Goal: Transaction & Acquisition: Purchase product/service

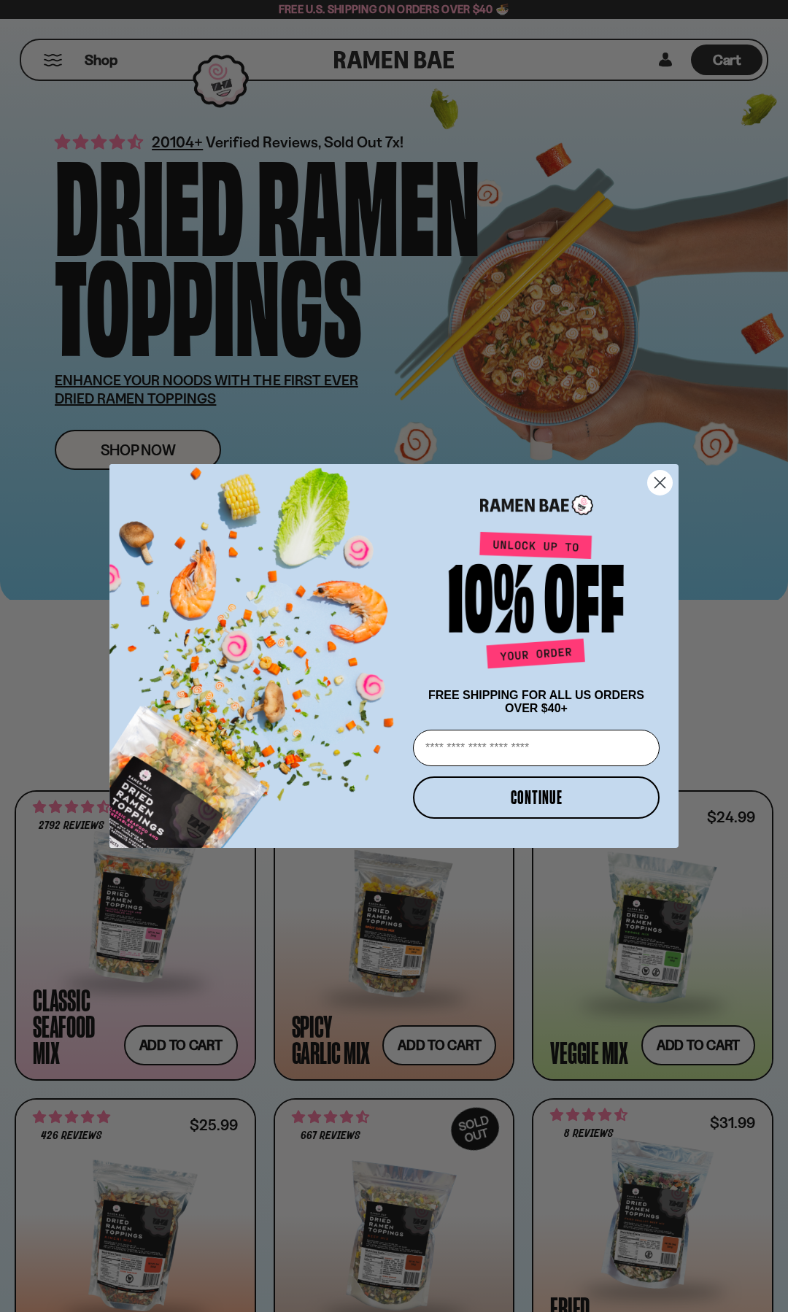
click at [537, 752] on input "Email" at bounding box center [536, 748] width 247 height 36
type input "**********"
click at [547, 799] on button "CONTINUE" at bounding box center [536, 797] width 247 height 42
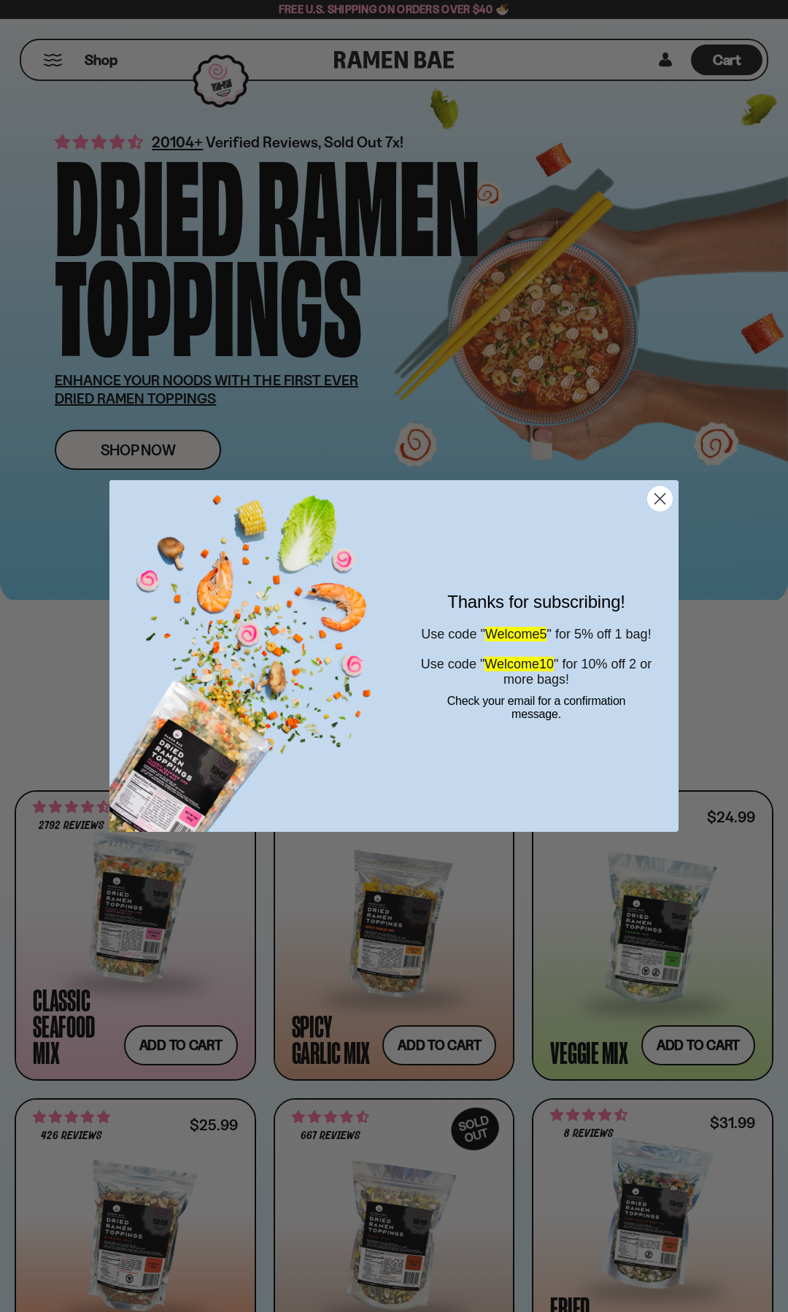
click at [665, 504] on circle "Close dialog" at bounding box center [660, 499] width 24 height 24
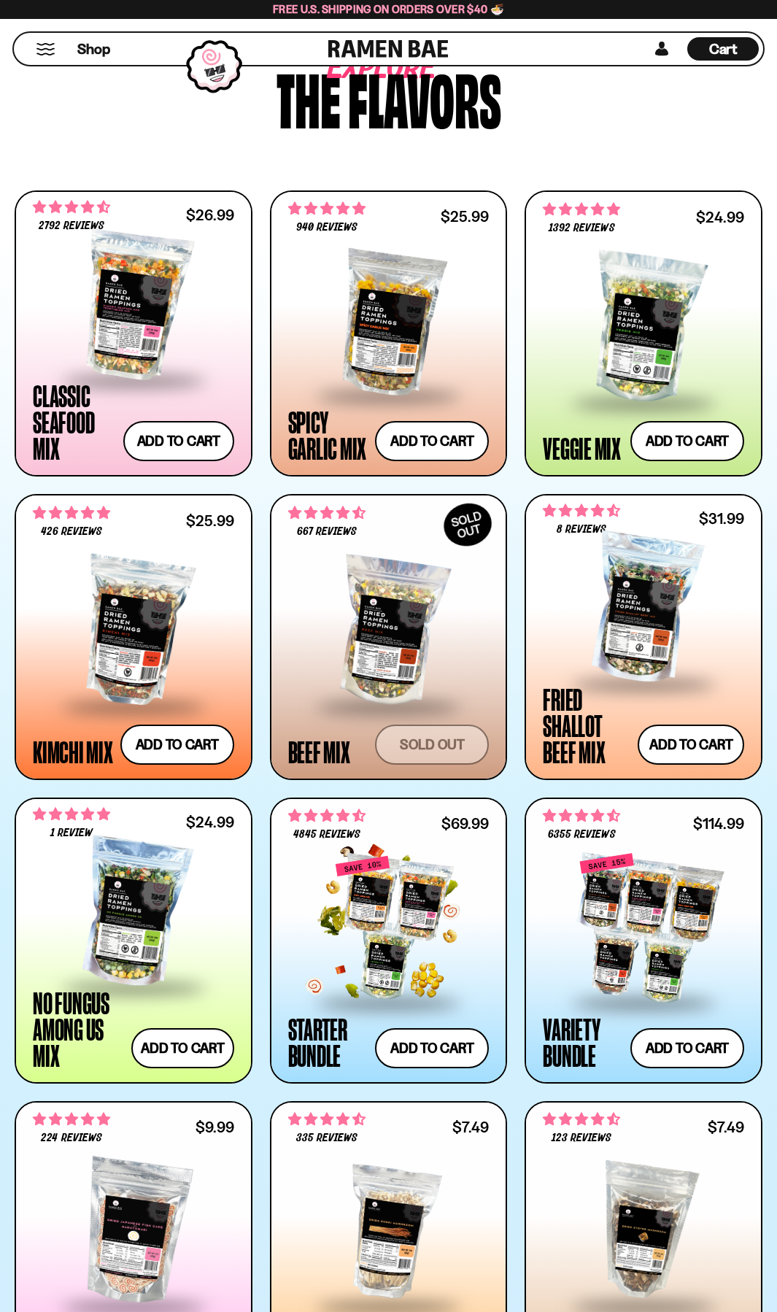
scroll to position [595, 0]
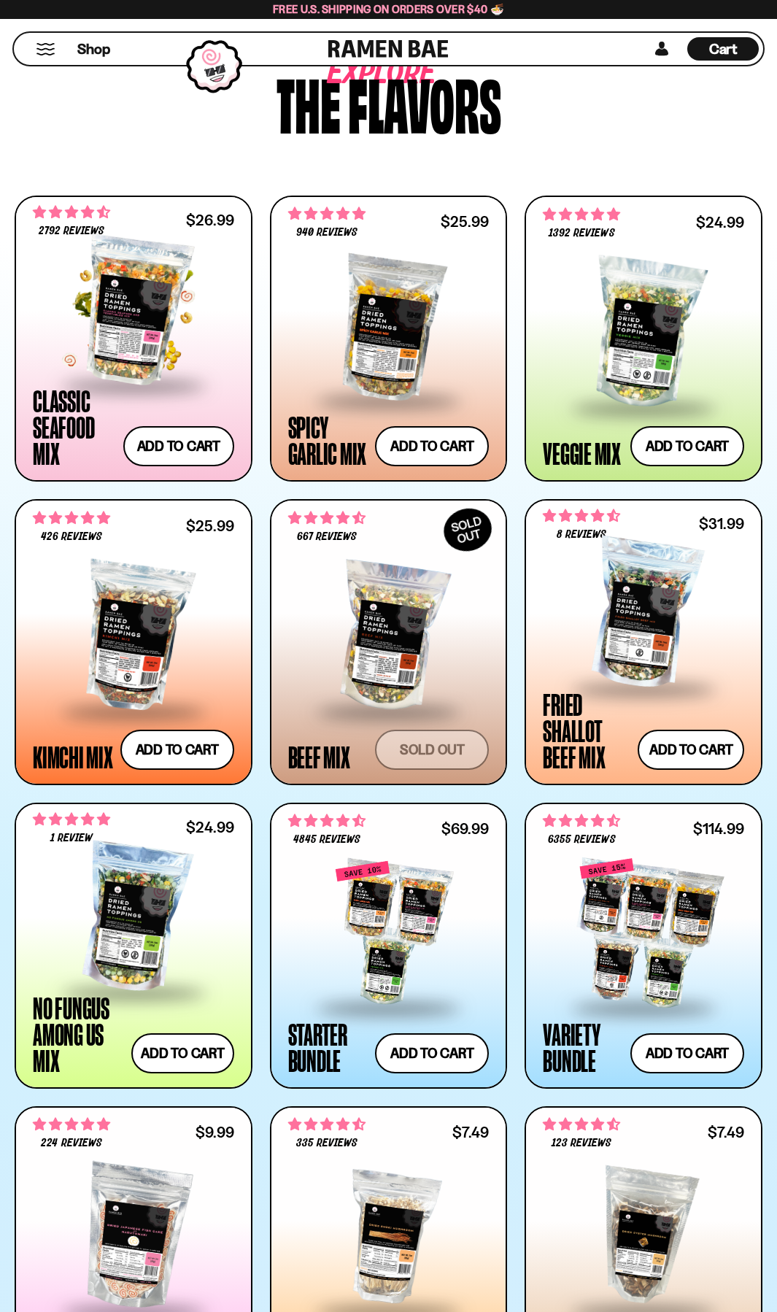
click at [158, 331] on div at bounding box center [133, 311] width 201 height 146
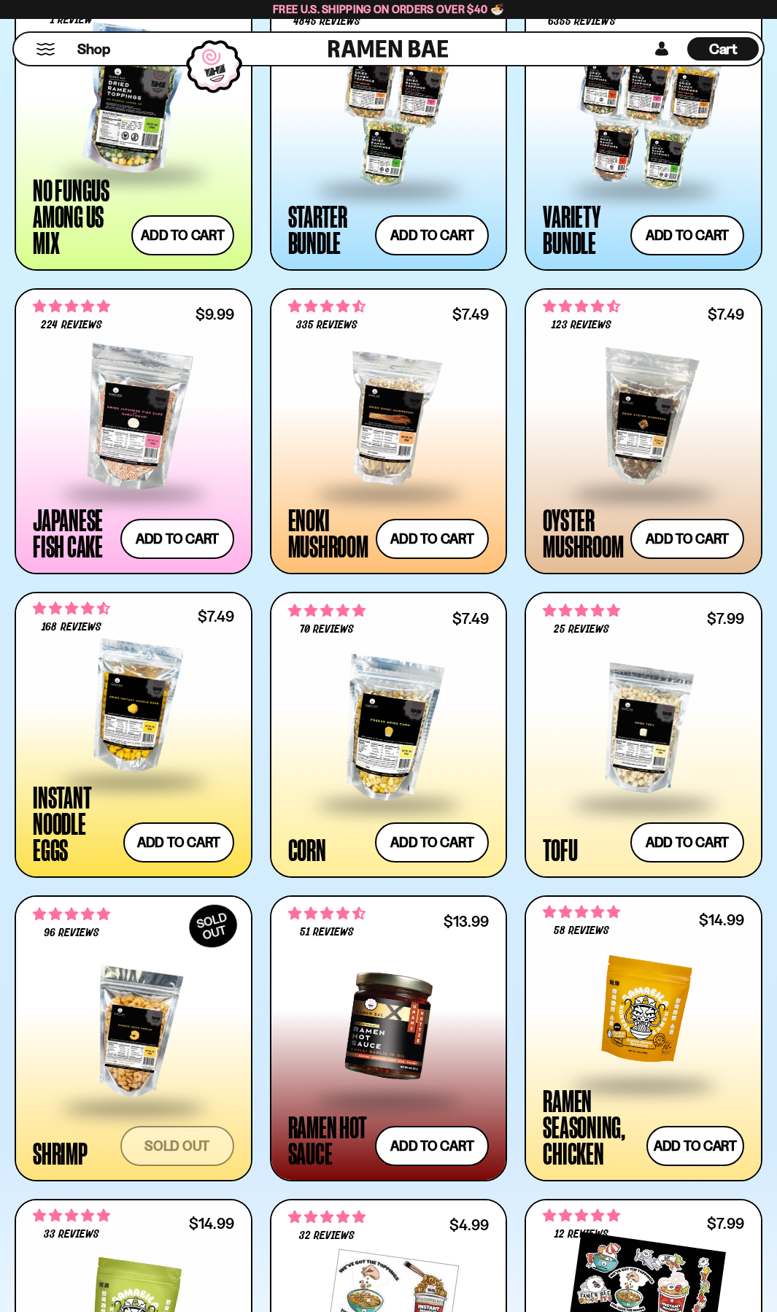
scroll to position [1519, 0]
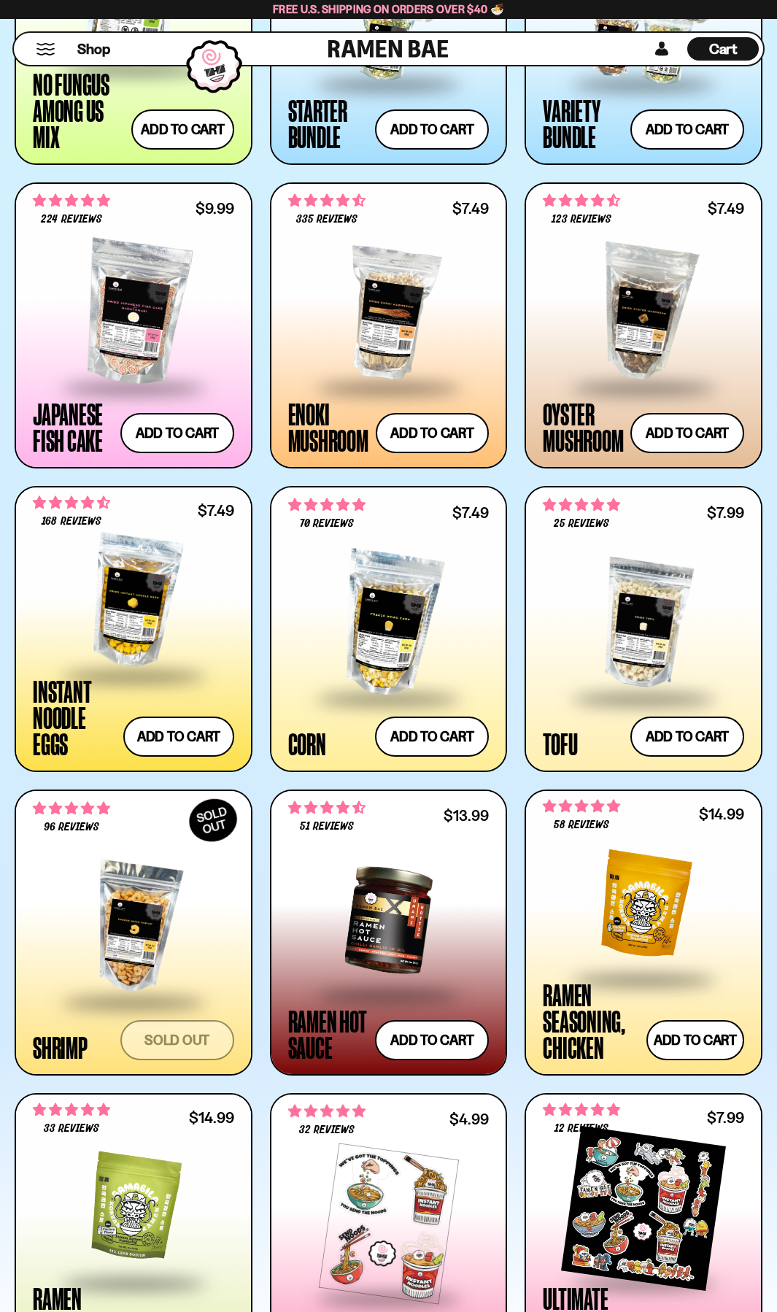
click at [142, 637] on div at bounding box center [133, 601] width 201 height 146
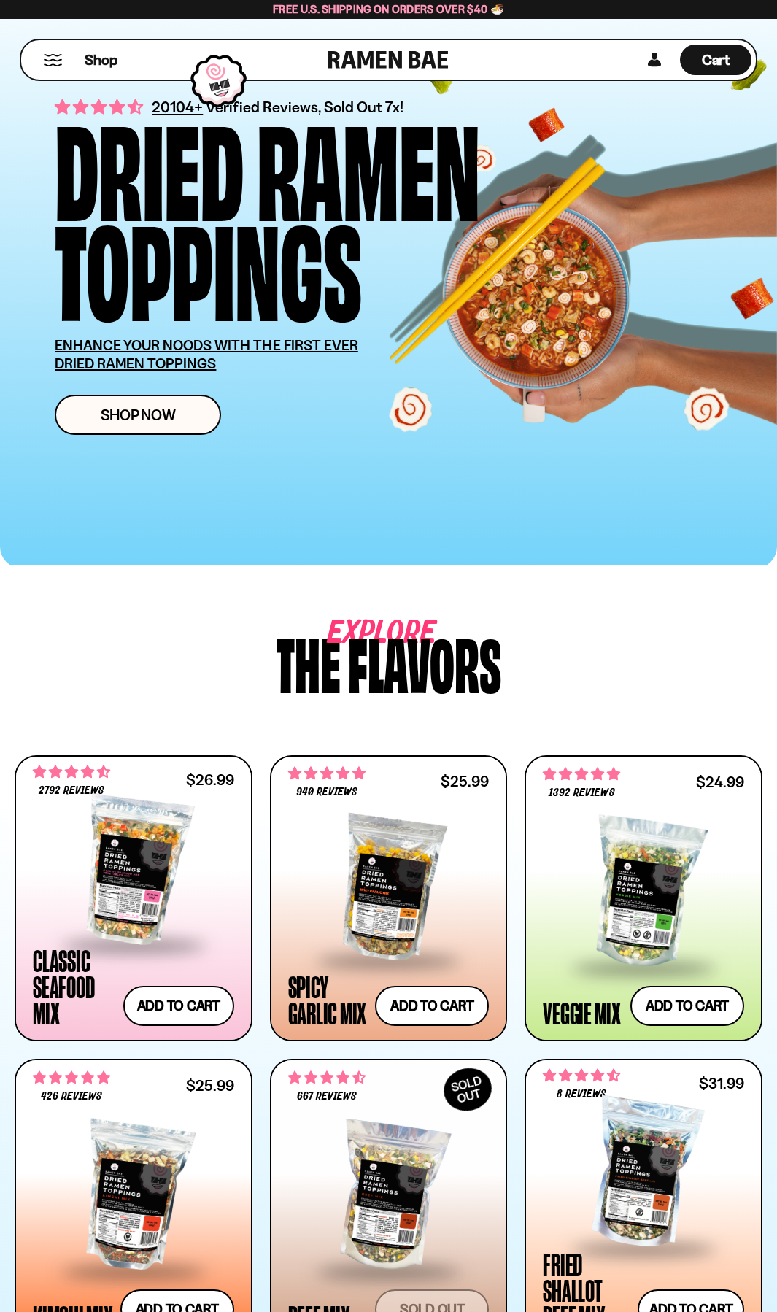
scroll to position [0, 0]
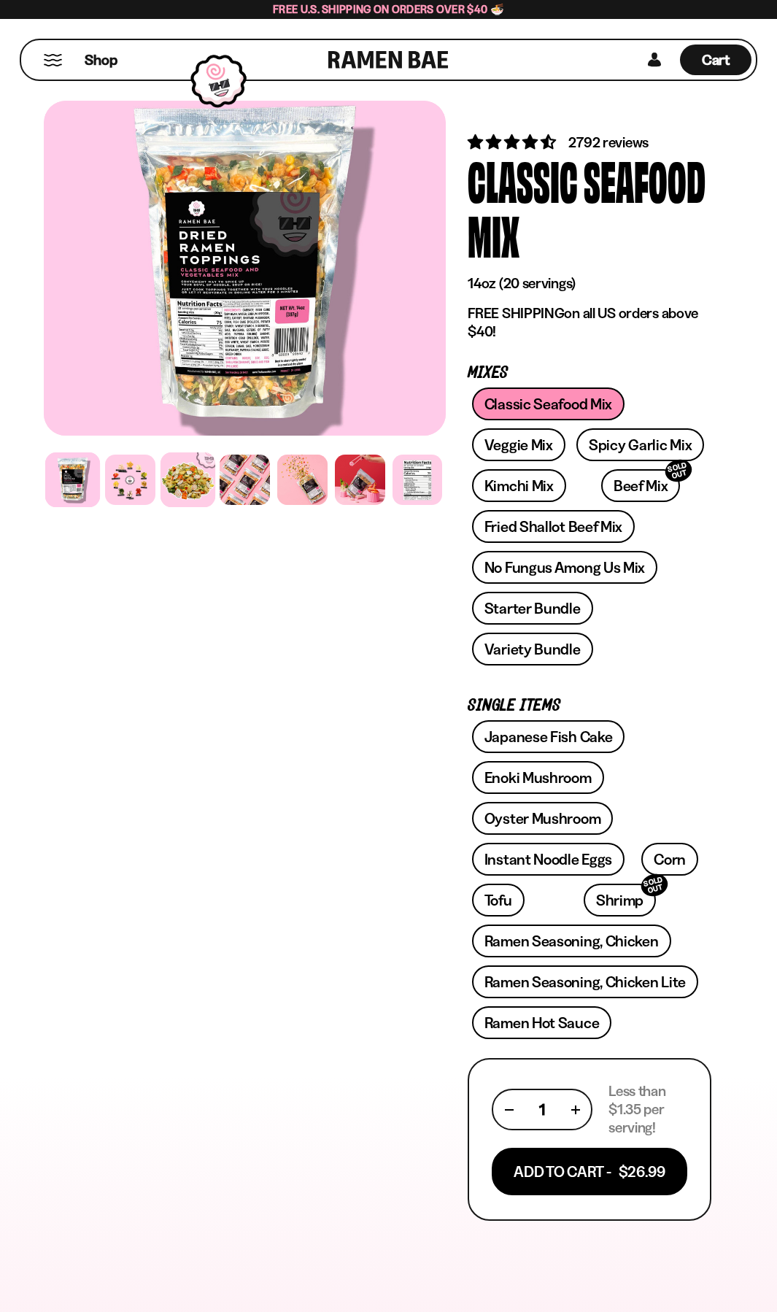
click at [188, 485] on div at bounding box center [187, 479] width 55 height 55
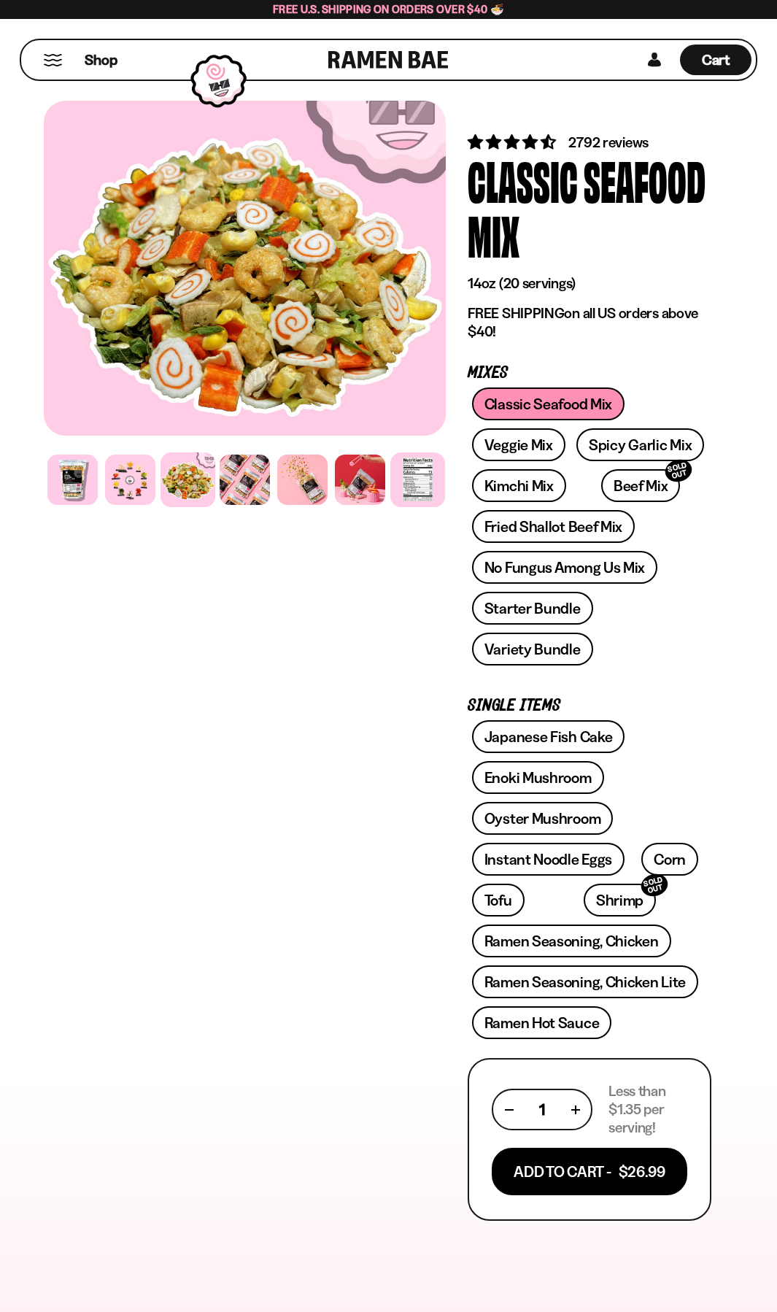
click at [406, 489] on div at bounding box center [417, 479] width 55 height 55
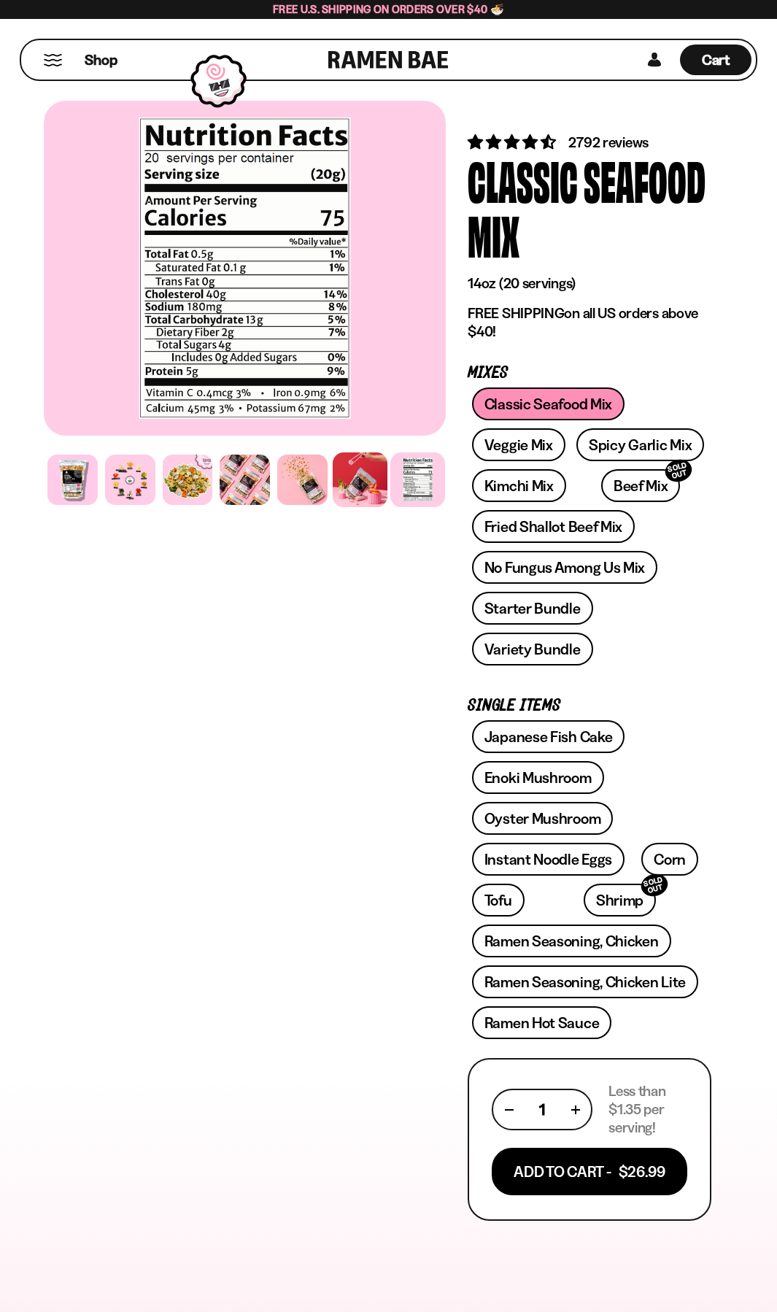
click at [364, 481] on div at bounding box center [360, 479] width 55 height 55
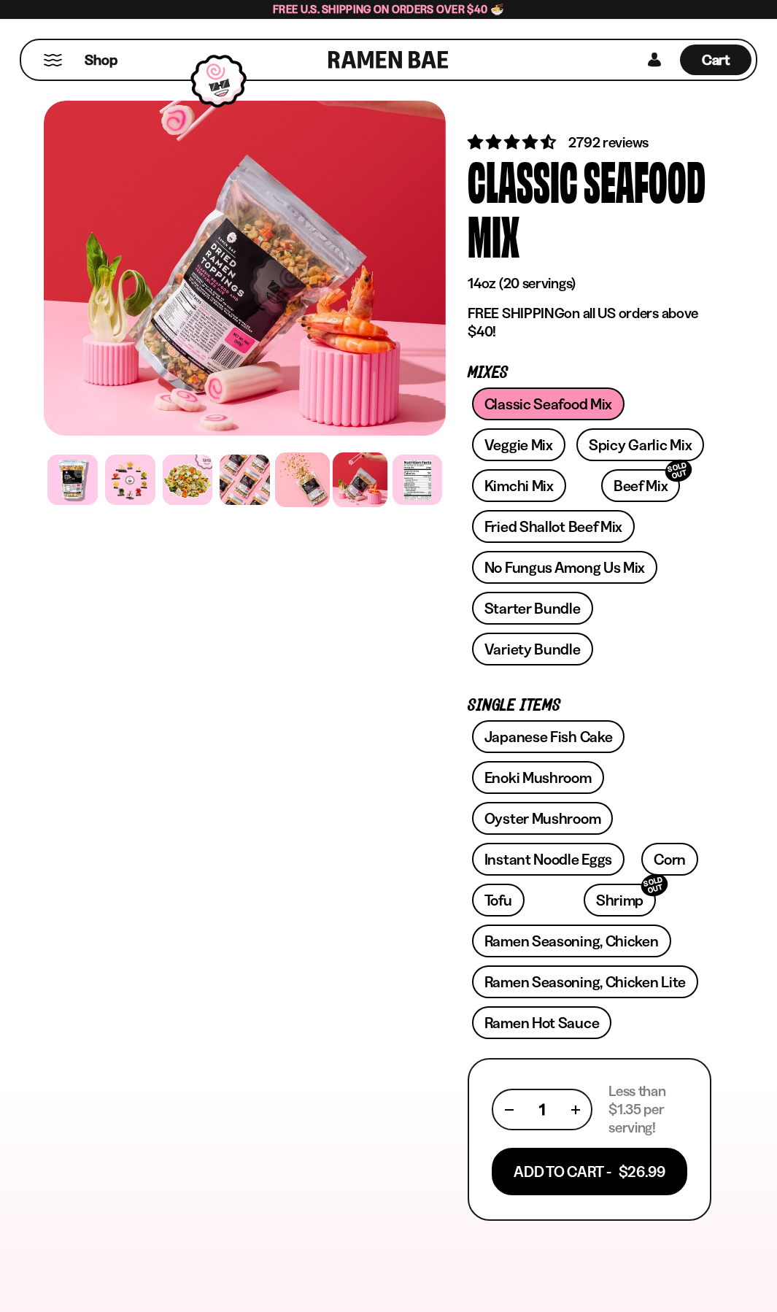
click at [289, 482] on div at bounding box center [302, 479] width 55 height 55
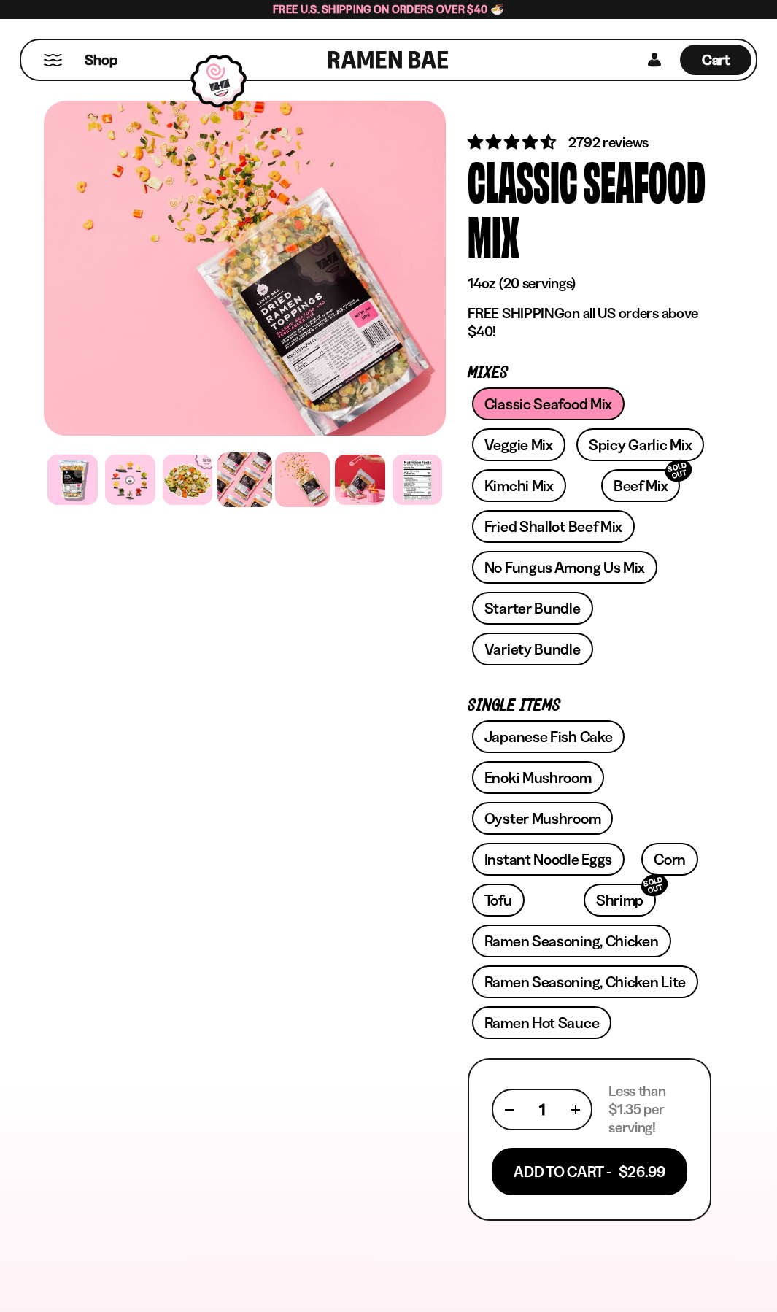
click at [236, 477] on div at bounding box center [244, 479] width 55 height 55
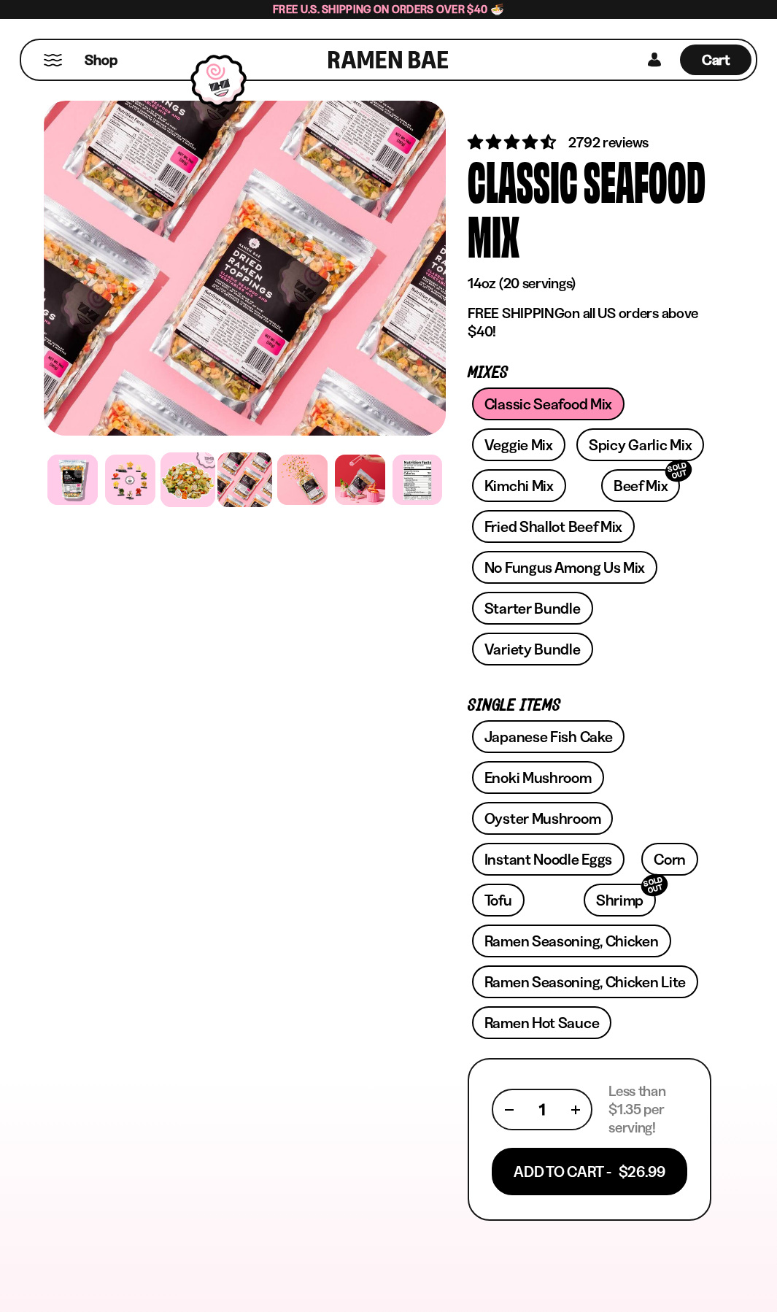
click at [193, 478] on div at bounding box center [187, 479] width 55 height 55
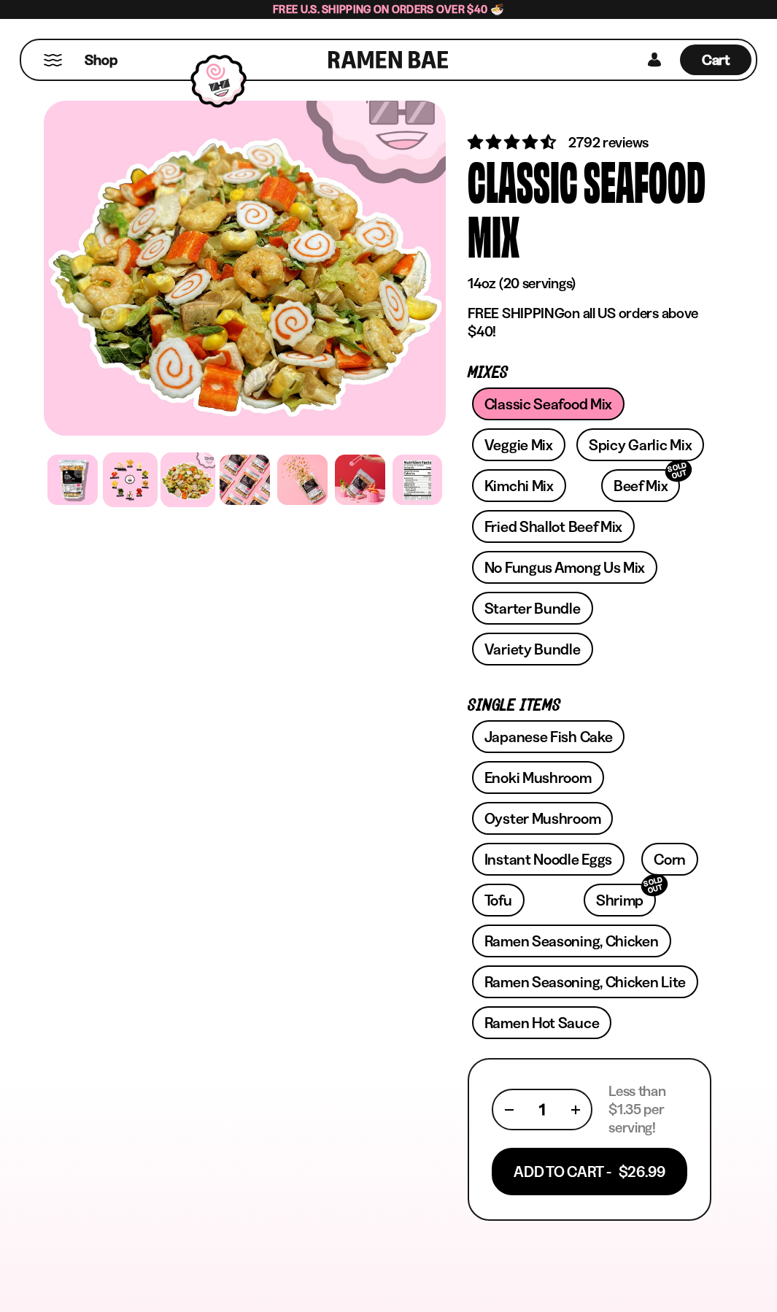
click at [144, 480] on div at bounding box center [130, 479] width 55 height 55
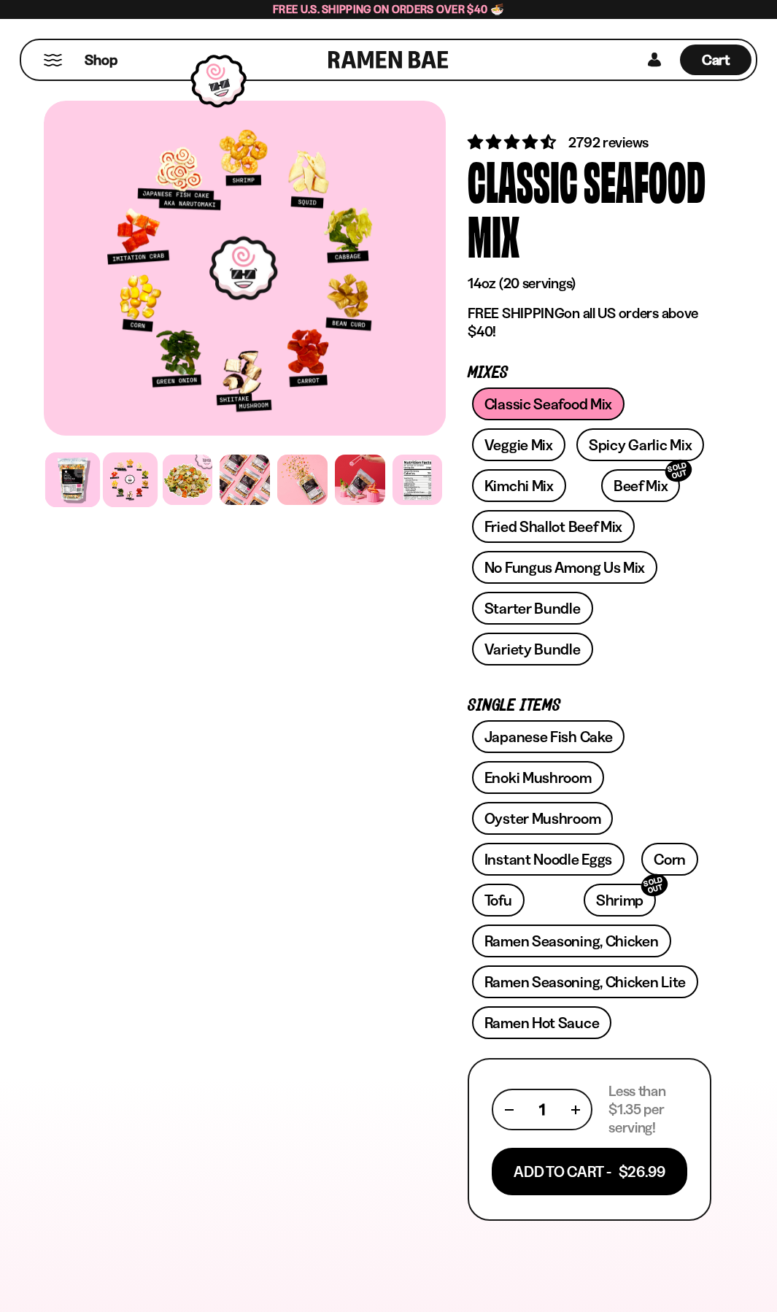
click at [82, 479] on div at bounding box center [72, 479] width 55 height 55
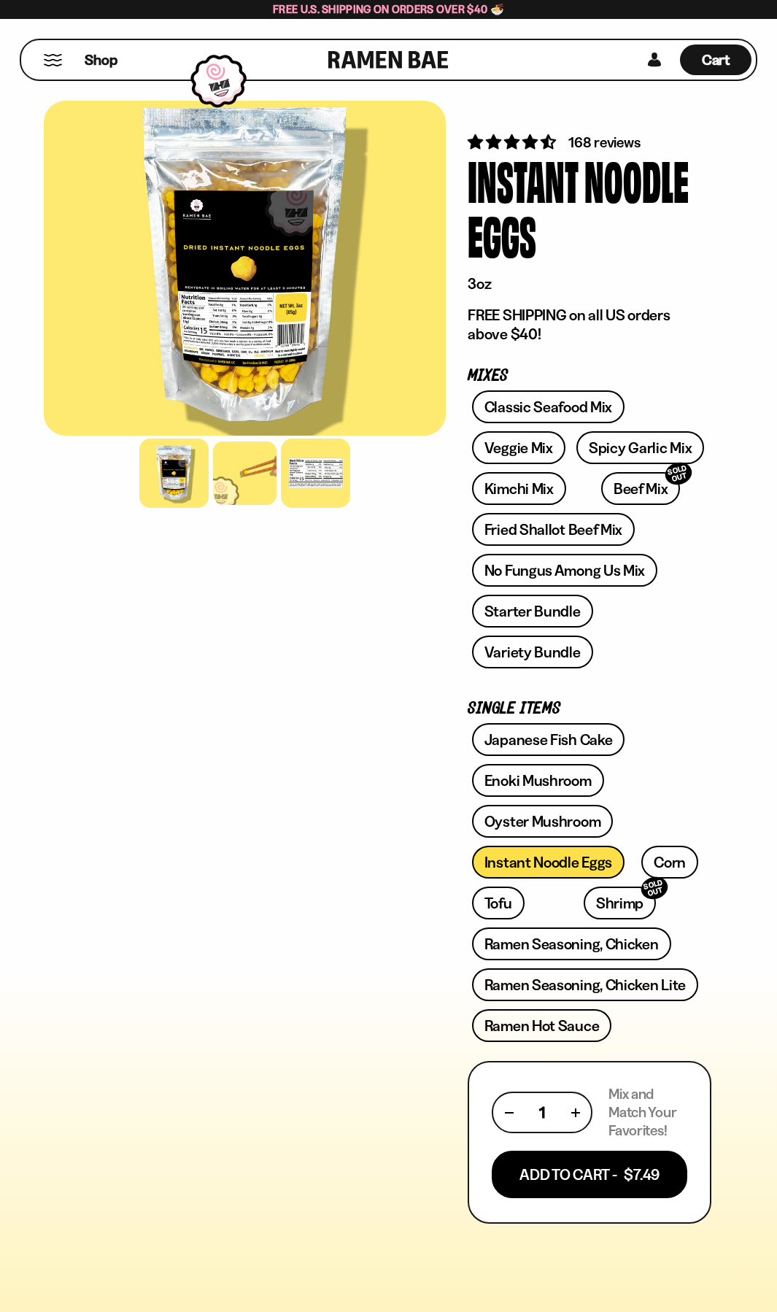
click at [305, 496] on div at bounding box center [315, 473] width 69 height 69
